Goal: Communication & Community: Answer question/provide support

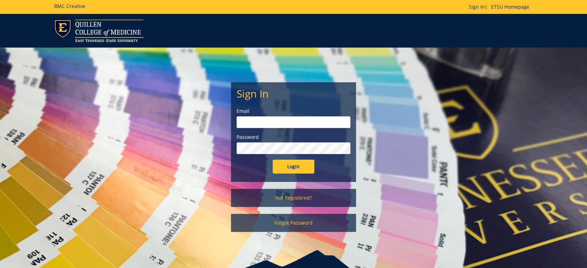
click at [268, 122] on input "email" at bounding box center [293, 122] width 114 height 12
type input "[PERSON_NAME][EMAIL_ADDRESS][DOMAIN_NAME]"
click at [273, 160] on input "Login" at bounding box center [294, 167] width 42 height 14
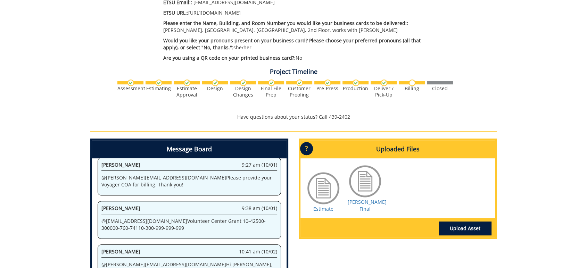
scroll to position [424, 0]
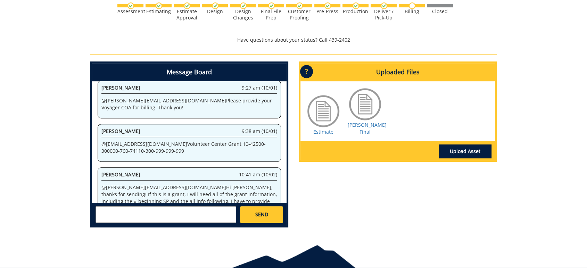
click at [102, 212] on textarea at bounding box center [165, 214] width 141 height 17
click at [106, 210] on textarea at bounding box center [165, 214] width 141 height 17
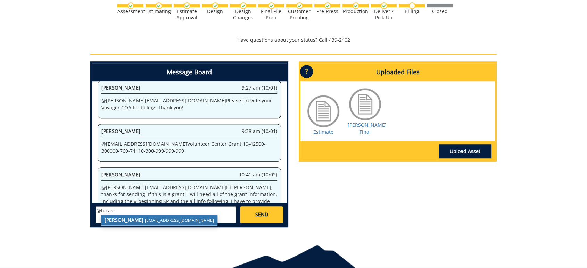
click at [134, 221] on strong "[PERSON_NAME]" at bounding box center [123, 220] width 39 height 7
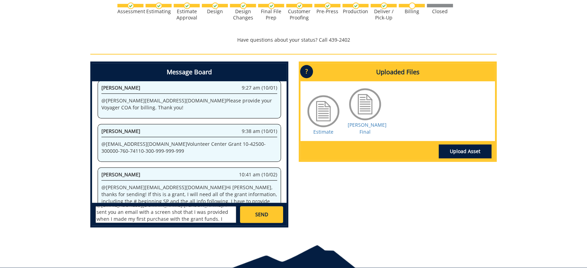
scroll to position [12, 0]
type textarea "@[EMAIL_ADDRESS][DOMAIN_NAME] [PERSON_NAME], I sent you an email with a screen …"
click at [250, 217] on link "SEND" at bounding box center [261, 214] width 43 height 17
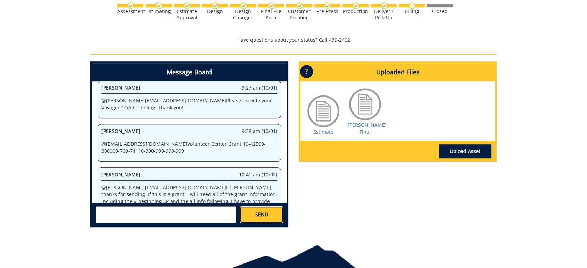
scroll to position [0, 0]
